Goal: Task Accomplishment & Management: Manage account settings

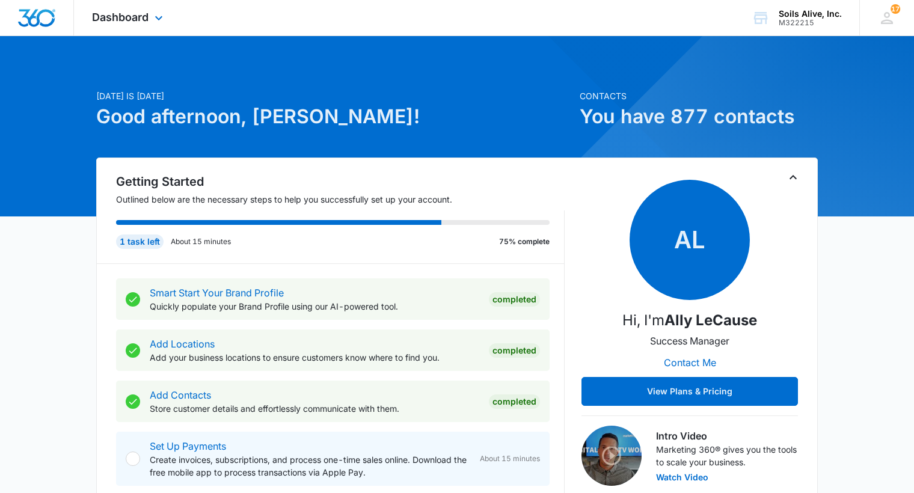
click at [146, 23] on div "Dashboard Apps Reputation Websites Forms CRM Email Social POS Content Ads Intel…" at bounding box center [129, 17] width 110 height 35
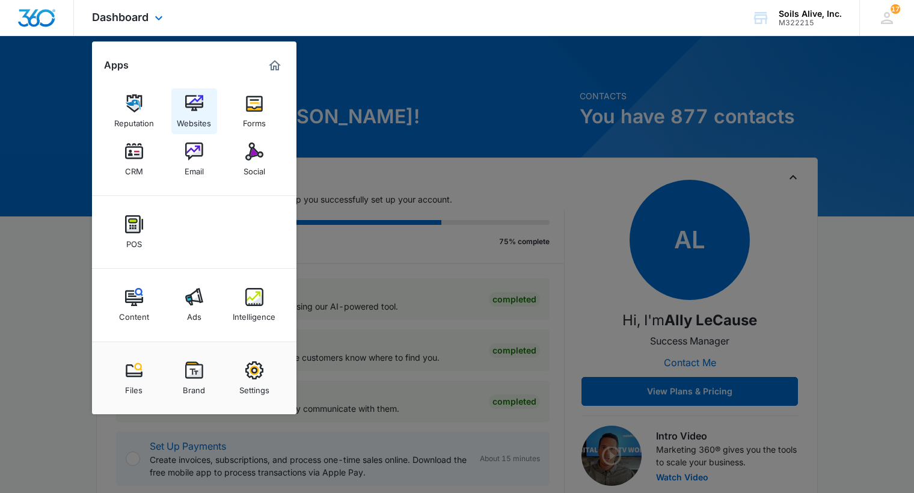
click at [194, 103] on img at bounding box center [194, 103] width 18 height 18
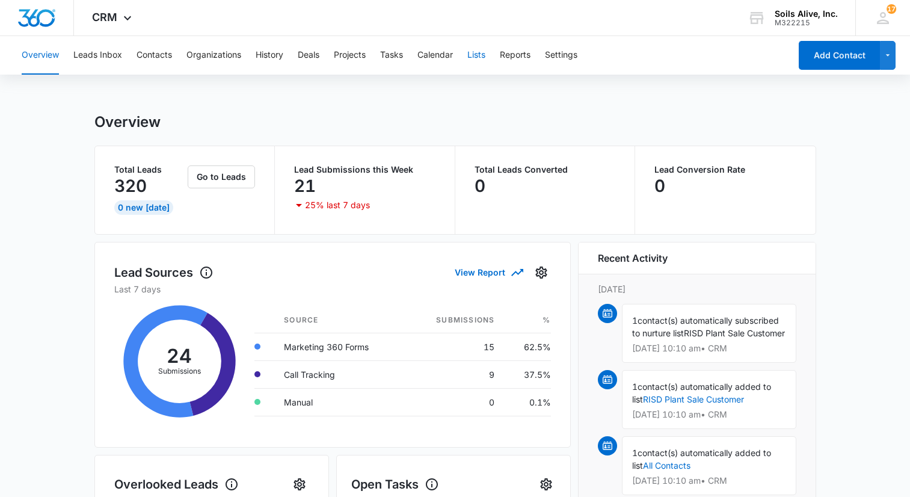
click at [483, 55] on button "Lists" at bounding box center [476, 55] width 18 height 39
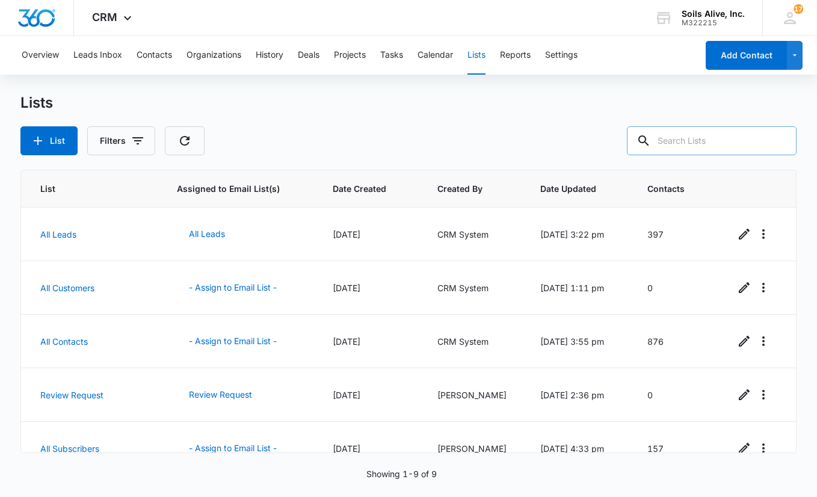
click at [711, 145] on input "text" at bounding box center [712, 140] width 170 height 29
type input "suzy"
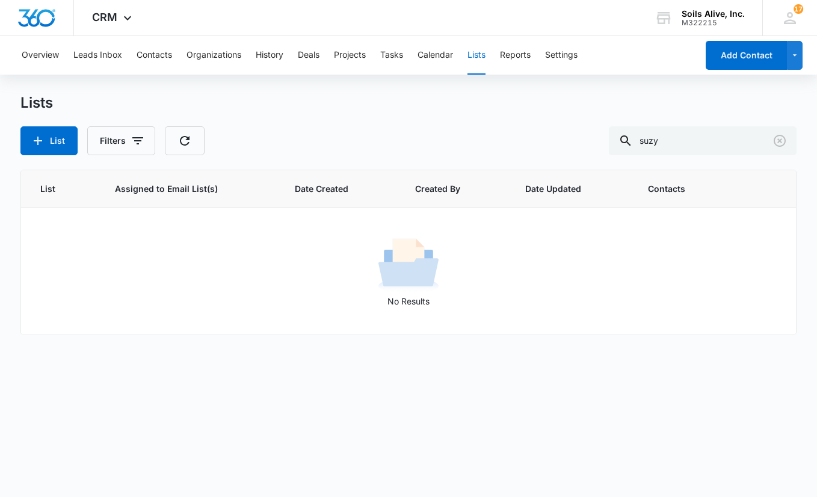
click at [485, 61] on button "Lists" at bounding box center [476, 55] width 18 height 39
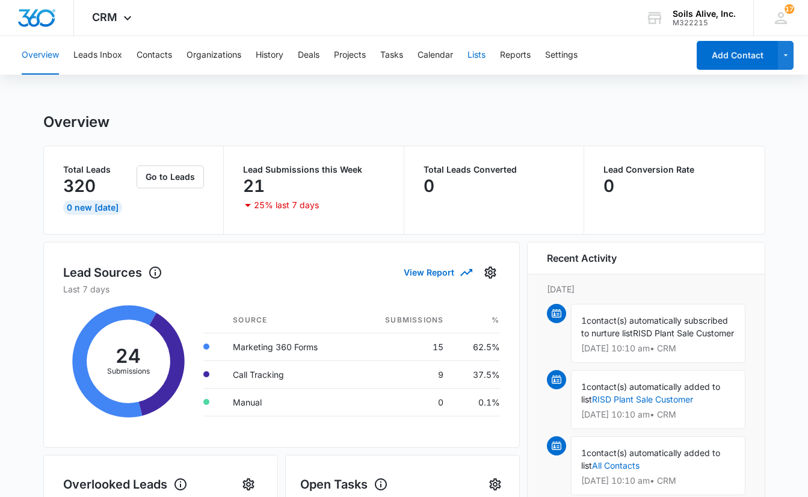
click at [484, 58] on button "Lists" at bounding box center [476, 55] width 18 height 39
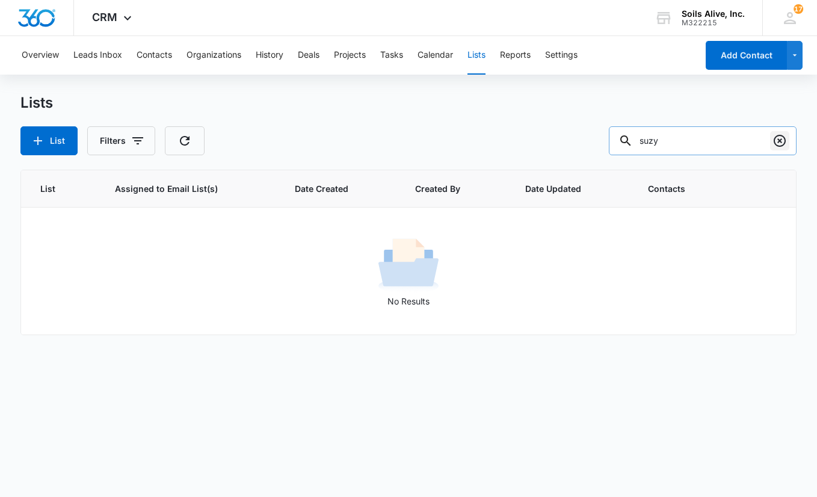
click at [785, 143] on icon "Clear" at bounding box center [780, 141] width 12 height 12
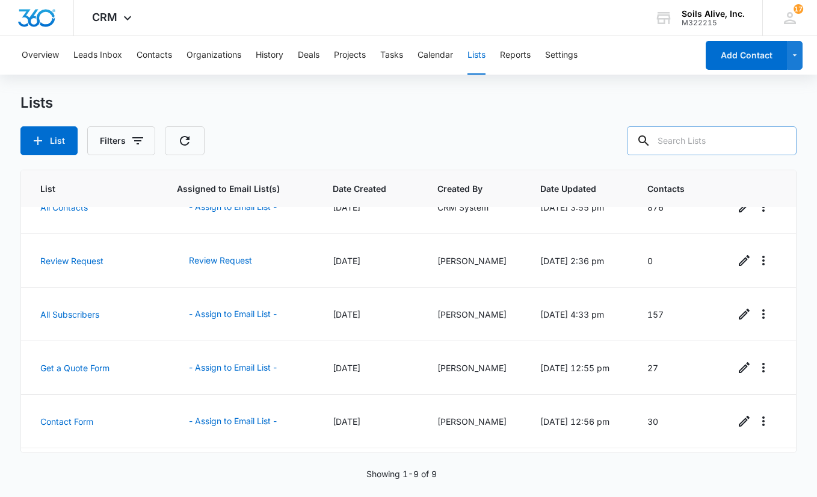
scroll to position [236, 0]
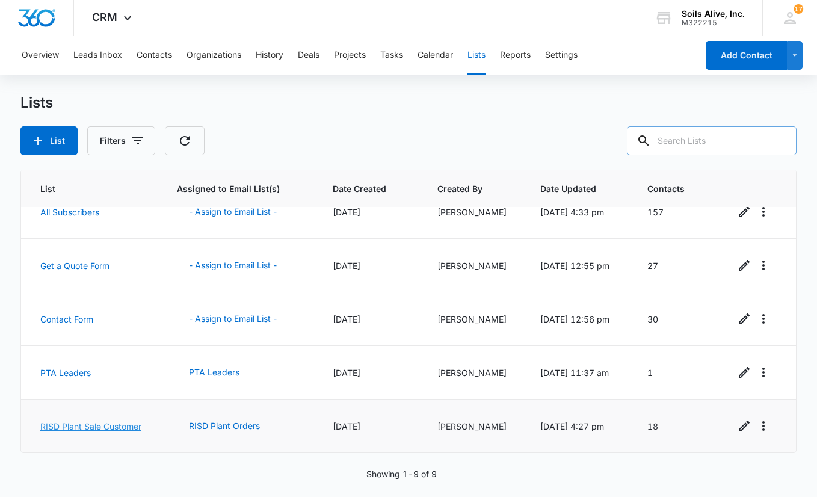
click at [98, 428] on link "RISD Plant Sale Customer" at bounding box center [90, 426] width 101 height 10
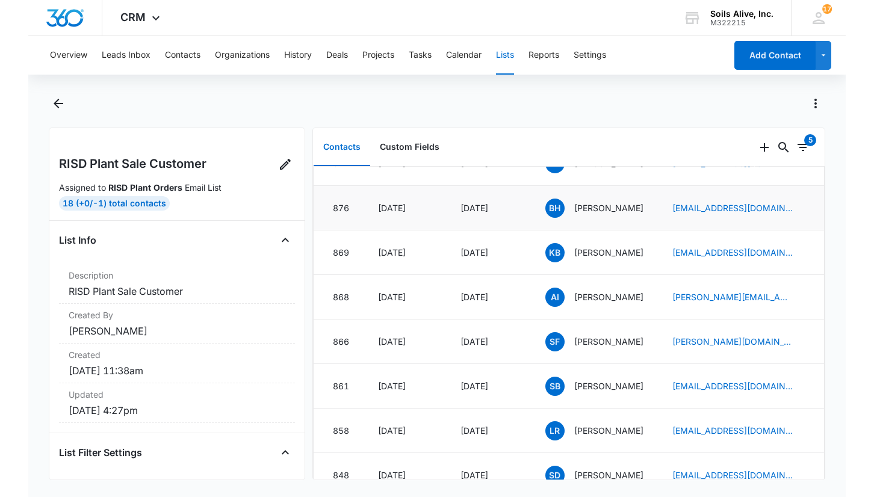
scroll to position [79, 0]
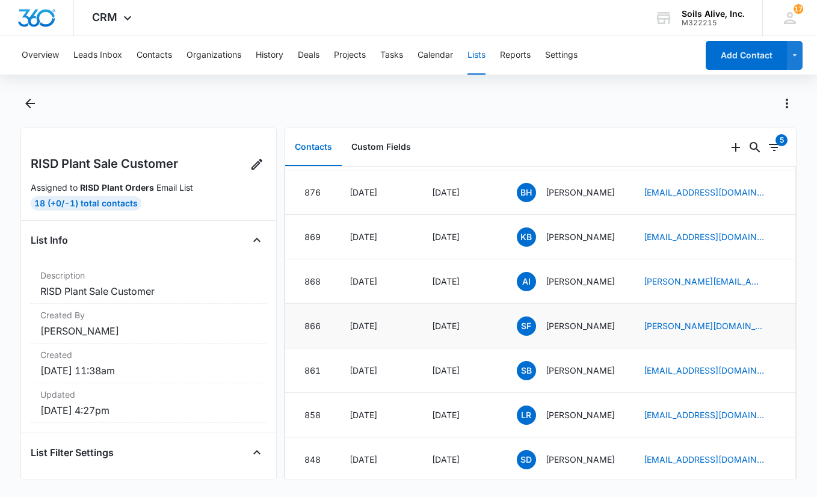
click at [567, 323] on p "Suzy Fox" at bounding box center [580, 325] width 69 height 13
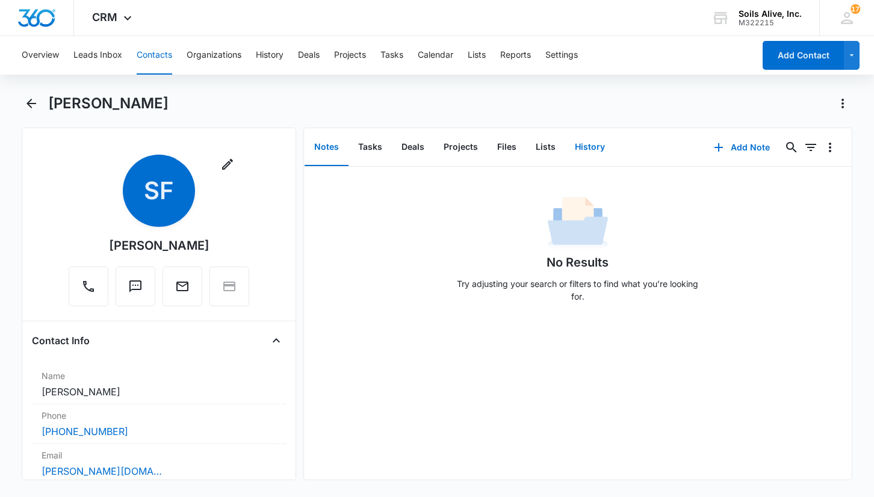
click at [591, 138] on button "History" at bounding box center [589, 147] width 49 height 37
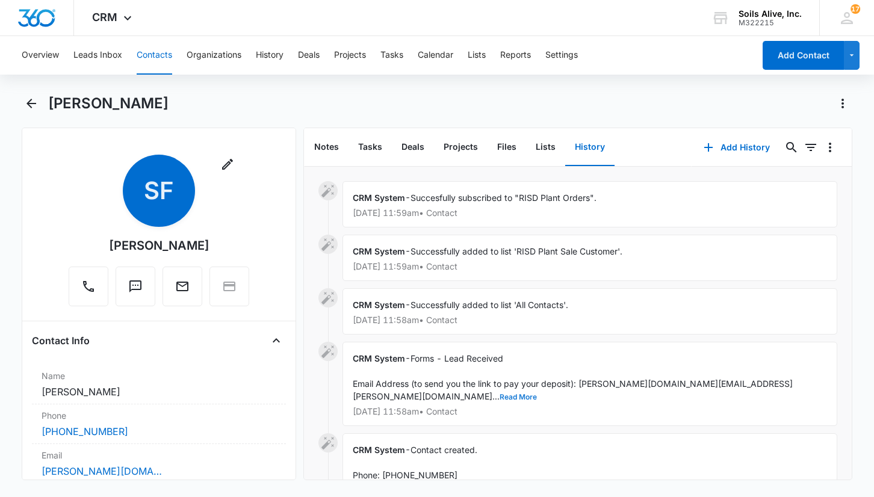
click at [537, 393] on button "Read More" at bounding box center [517, 396] width 37 height 7
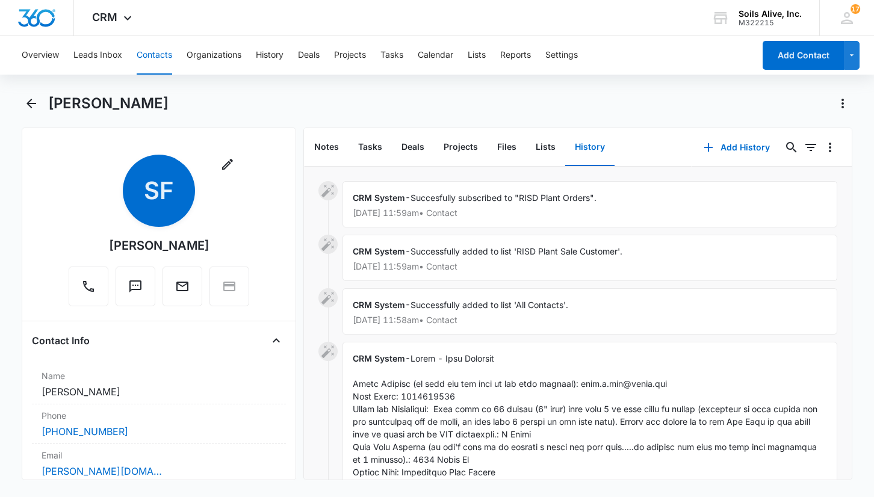
click at [816, 157] on div "Add History 0 0" at bounding box center [771, 147] width 160 height 39
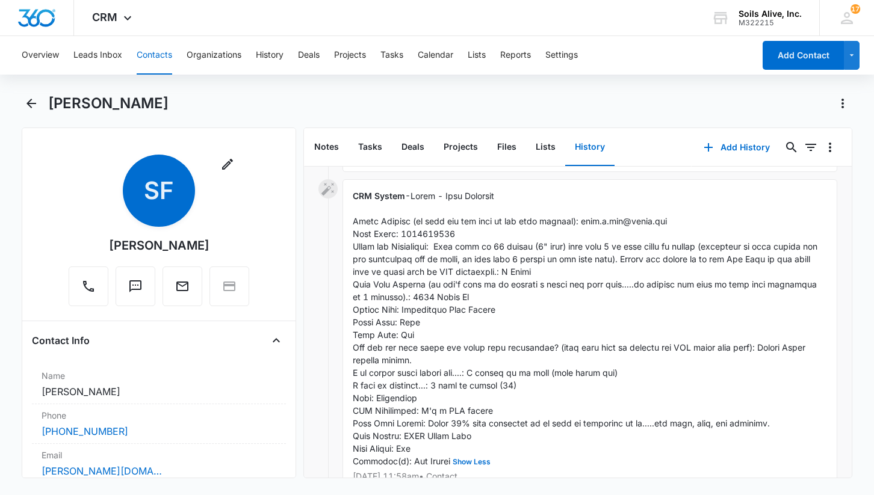
scroll to position [196, 0]
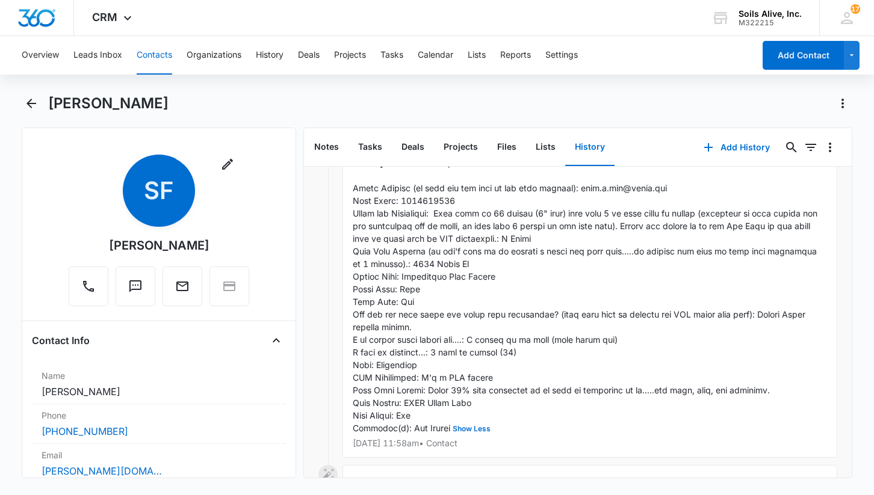
click at [747, 292] on div "CRM System - Show Less Oct 6, 2025 at 11:58am • Contact" at bounding box center [589, 302] width 495 height 312
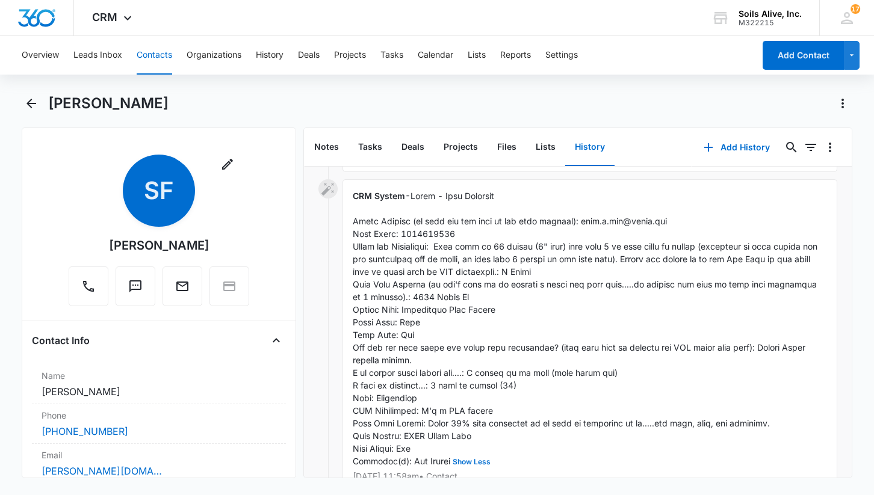
scroll to position [155, 0]
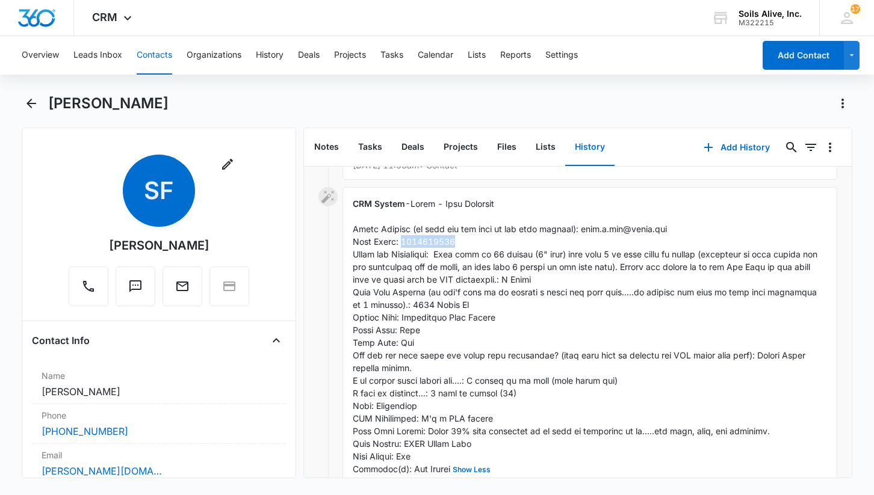
drag, startPoint x: 461, startPoint y: 242, endPoint x: 401, endPoint y: 242, distance: 60.2
click at [401, 242] on div "CRM System - Show Less Oct 6, 2025 at 11:58am • Contact" at bounding box center [589, 343] width 495 height 312
copy span "9728890280"
click at [729, 268] on span "Show Less" at bounding box center [586, 337] width 467 height 276
click at [656, 213] on div "CRM System - Show Less Oct 6, 2025 at 11:58am • Contact" at bounding box center [589, 343] width 495 height 312
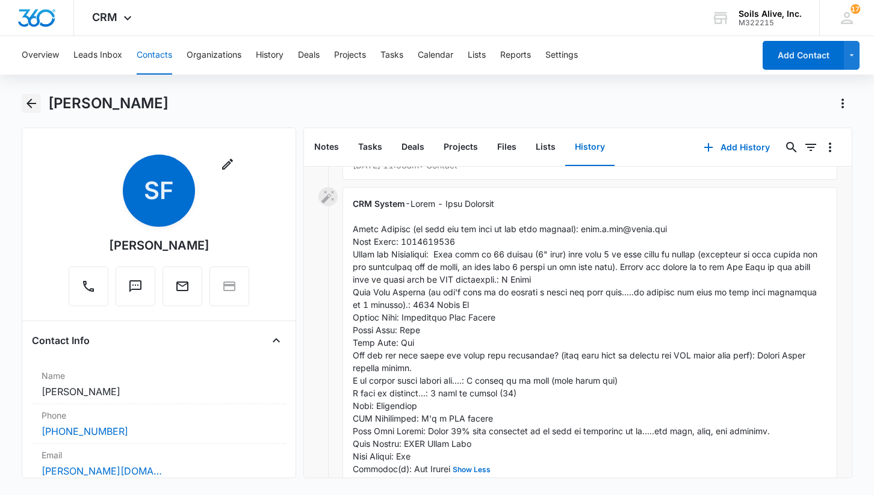
click at [29, 100] on icon "Back" at bounding box center [31, 103] width 14 height 14
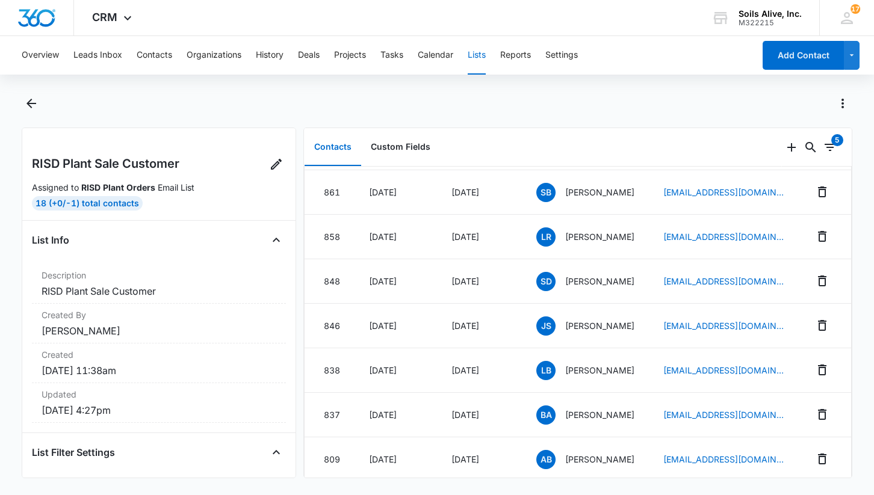
scroll to position [264, 0]
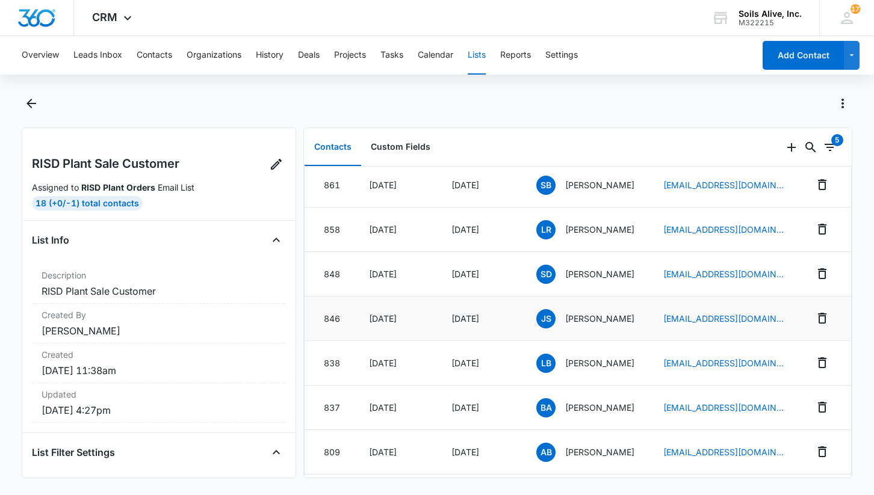
click at [596, 317] on p "Jana Shaffner" at bounding box center [599, 318] width 69 height 13
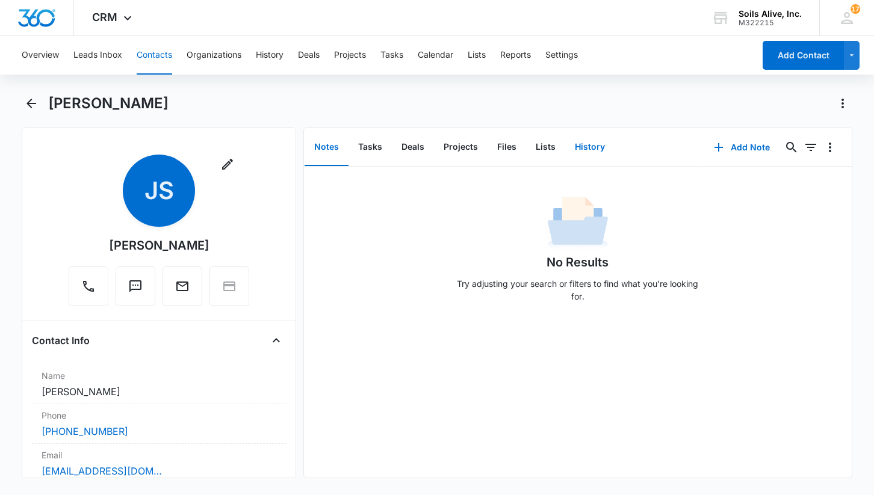
click at [588, 155] on button "History" at bounding box center [589, 147] width 49 height 37
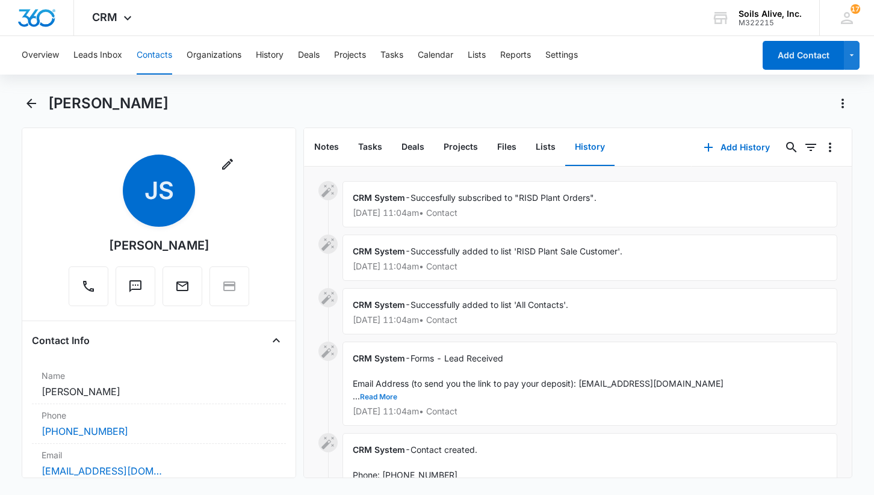
click at [386, 398] on button "Read More" at bounding box center [378, 396] width 37 height 7
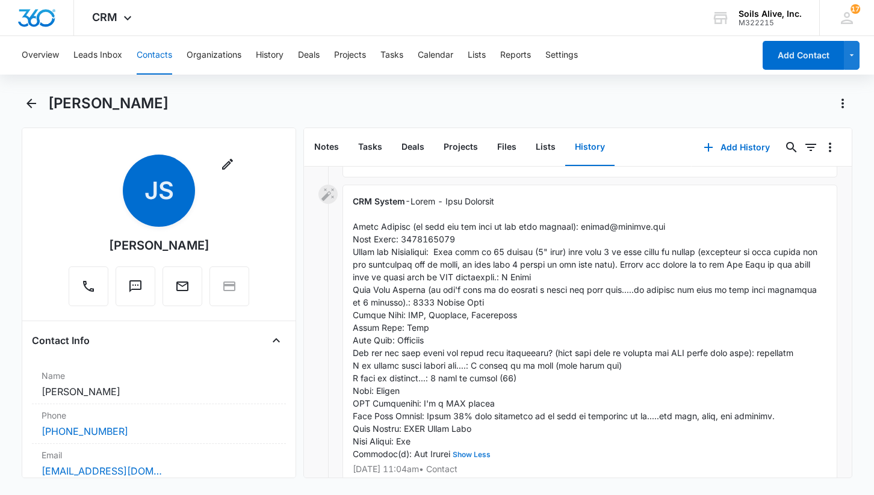
scroll to position [153, 0]
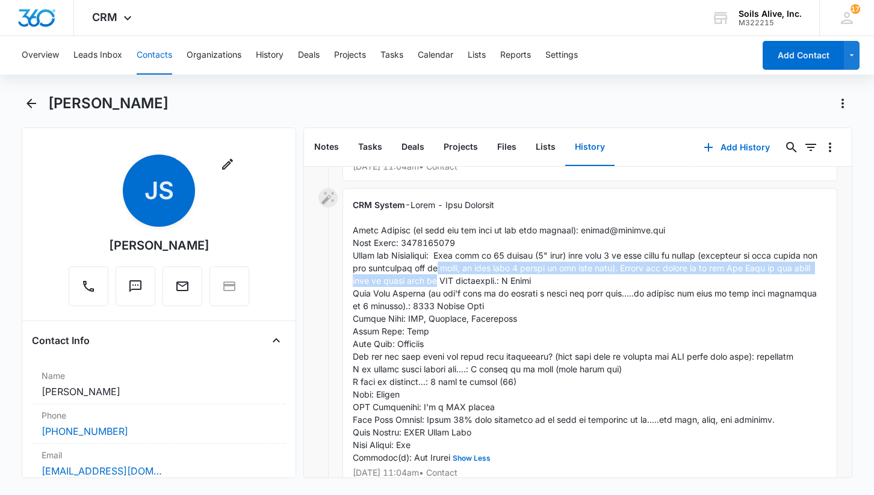
drag, startPoint x: 460, startPoint y: 282, endPoint x: 439, endPoint y: 263, distance: 28.1
click at [439, 263] on span "Show Less" at bounding box center [586, 331] width 467 height 263
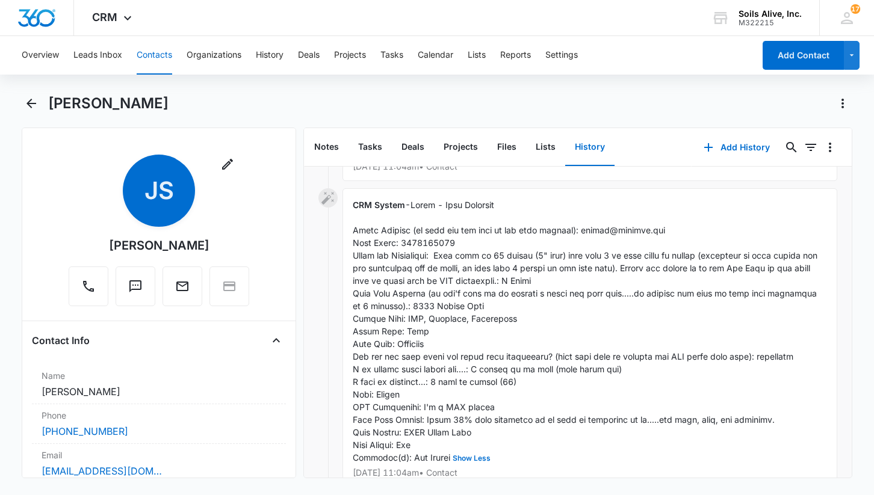
click at [493, 313] on span "Show Less" at bounding box center [586, 331] width 467 height 263
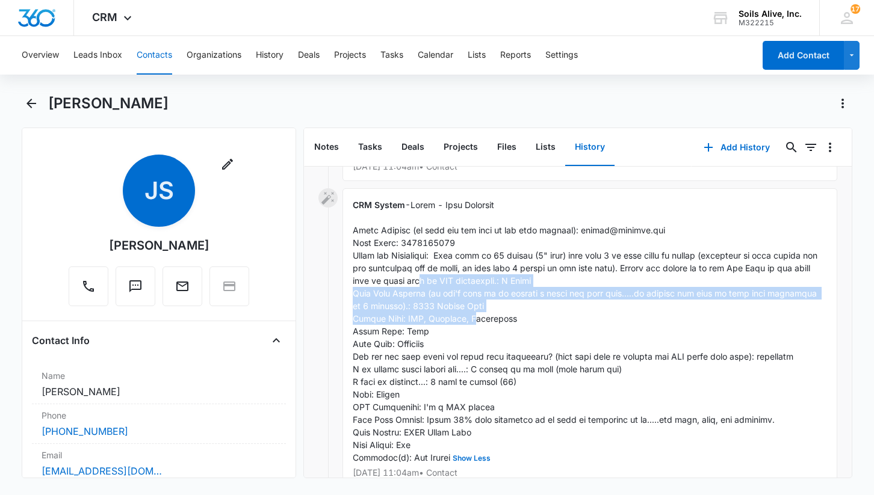
drag, startPoint x: 467, startPoint y: 313, endPoint x: 442, endPoint y: 271, distance: 48.8
click at [442, 271] on span "Show Less" at bounding box center [586, 331] width 467 height 263
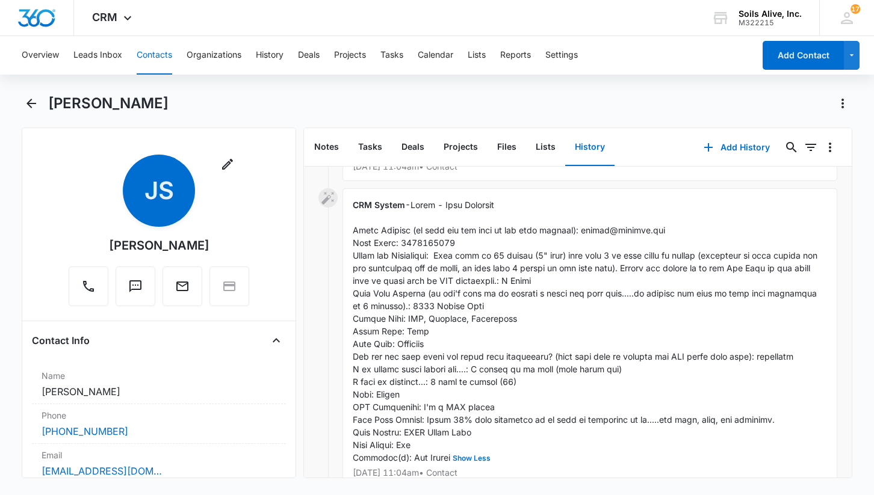
click at [477, 334] on div "CRM System - Show Less Sep 30, 2025 at 11:04am • Contact" at bounding box center [589, 337] width 495 height 299
click at [761, 287] on div "CRM System - Show Less Sep 30, 2025 at 11:04am • Contact" at bounding box center [589, 337] width 495 height 299
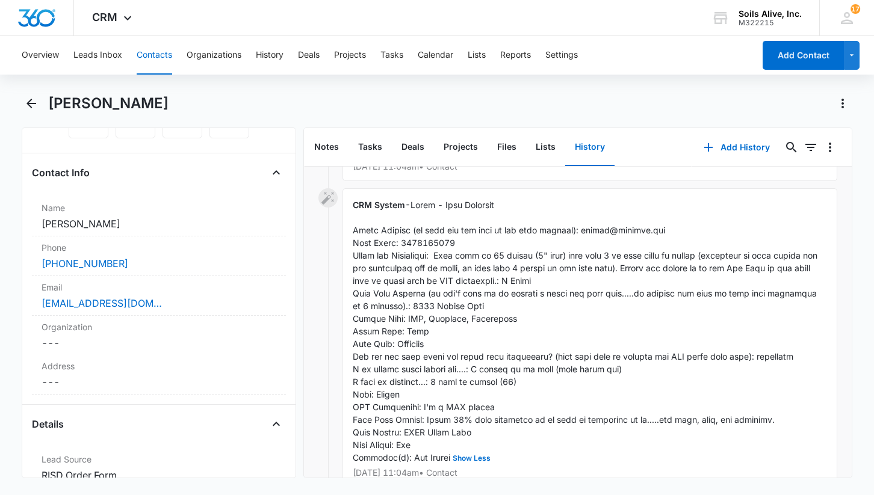
scroll to position [231, 0]
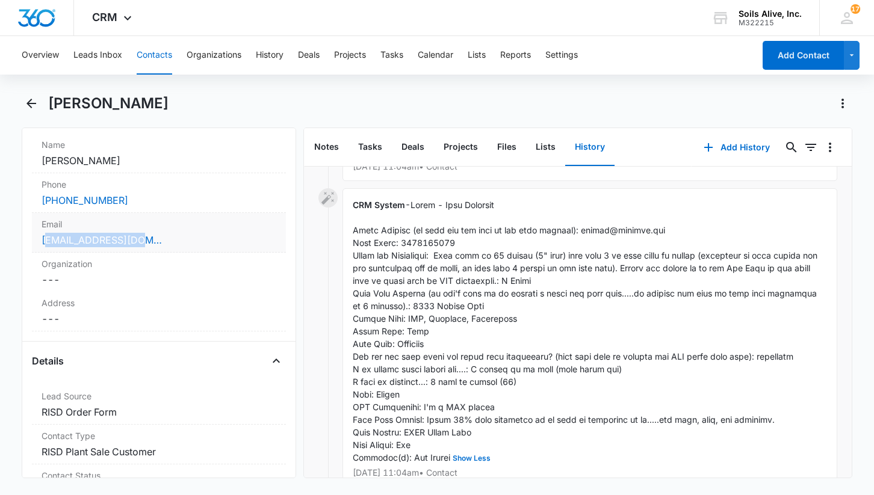
drag, startPoint x: 149, startPoint y: 242, endPoint x: 43, endPoint y: 239, distance: 106.5
click at [43, 239] on div "janamc@hotmail.com" at bounding box center [159, 240] width 235 height 14
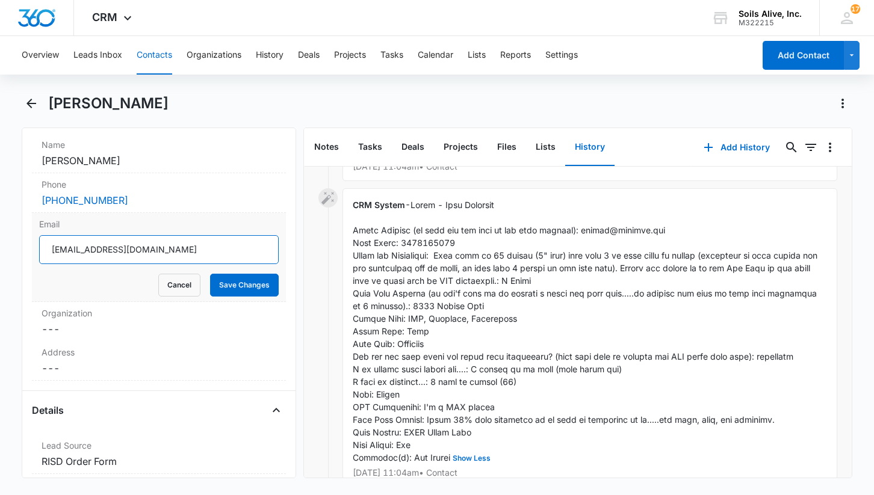
click at [174, 253] on input "janamc@hotmail.com" at bounding box center [158, 249] width 239 height 29
